Goal: Task Accomplishment & Management: Manage account settings

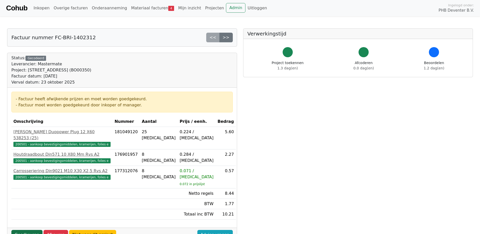
click at [26, 230] on link "Goedkeuren" at bounding box center [26, 235] width 31 height 10
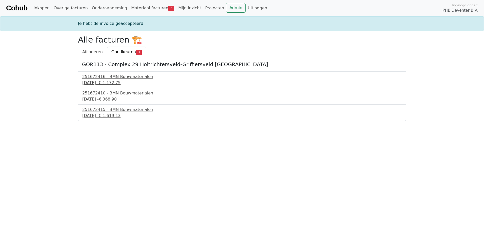
click at [104, 83] on div "24 september 2025 - € 1.172,75" at bounding box center [241, 83] width 319 height 6
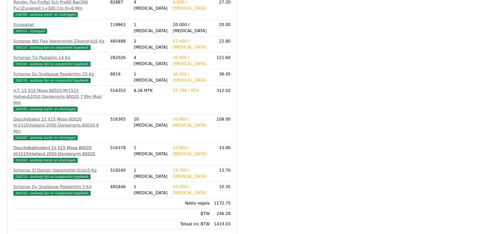
scroll to position [170, 0]
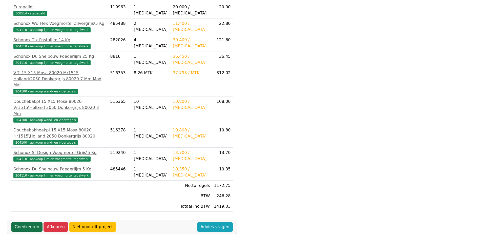
click at [24, 222] on link "Goedkeuren" at bounding box center [26, 227] width 31 height 10
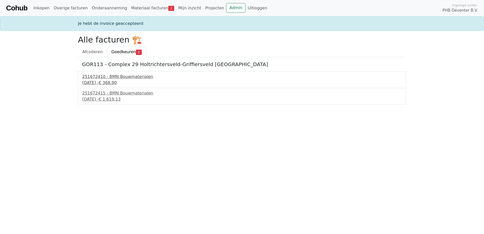
click at [96, 78] on div "251672410 - BMN Bouwmaterialen" at bounding box center [241, 77] width 319 height 6
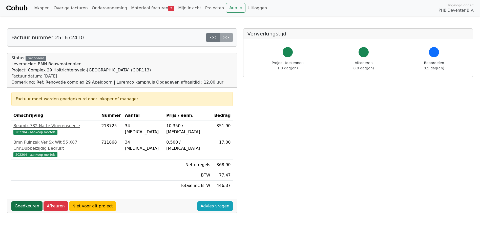
click at [29, 201] on link "Goedkeuren" at bounding box center [26, 206] width 31 height 10
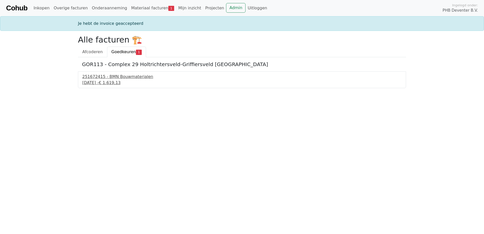
click at [91, 82] on div "[DATE] - € 1.619,13" at bounding box center [241, 83] width 319 height 6
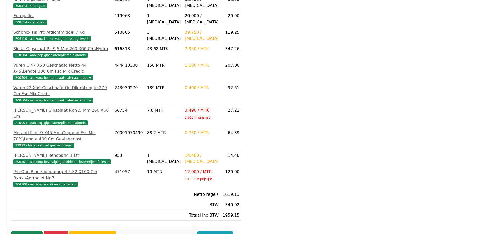
scroll to position [293, 0]
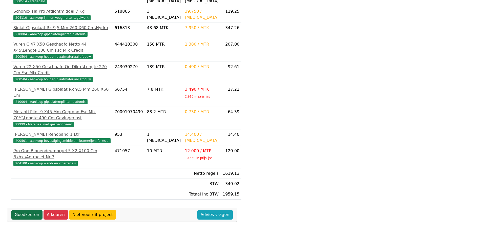
click at [24, 213] on link "Goedkeuren" at bounding box center [26, 215] width 31 height 10
